Goal: Check status: Check status

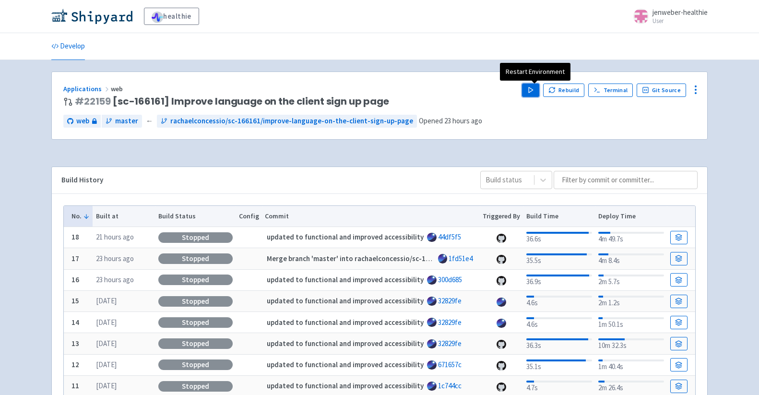
click at [533, 90] on polygon "button" at bounding box center [531, 89] width 4 height 5
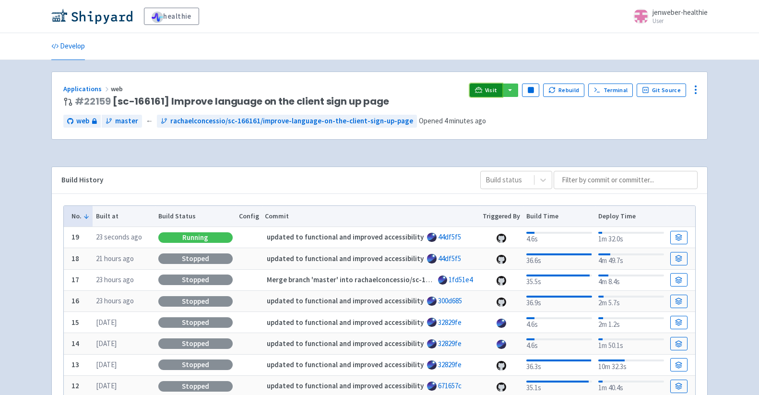
click at [494, 85] on link "Visit" at bounding box center [486, 89] width 33 height 13
